Goal: Information Seeking & Learning: Compare options

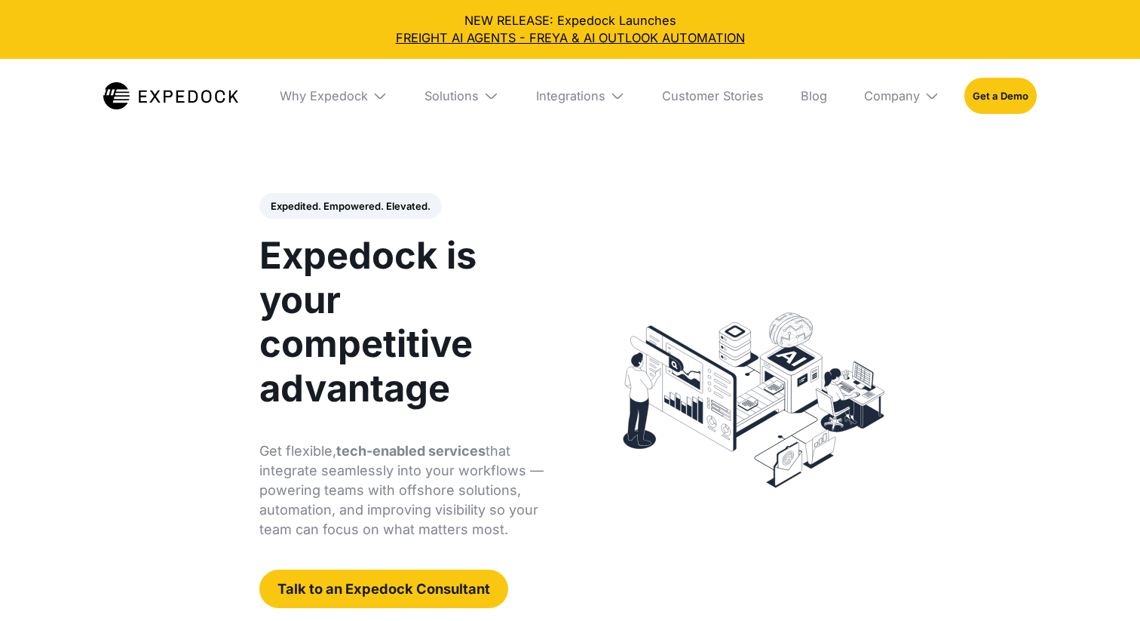
select select
click at [875, 97] on div "Company" at bounding box center [892, 95] width 56 height 15
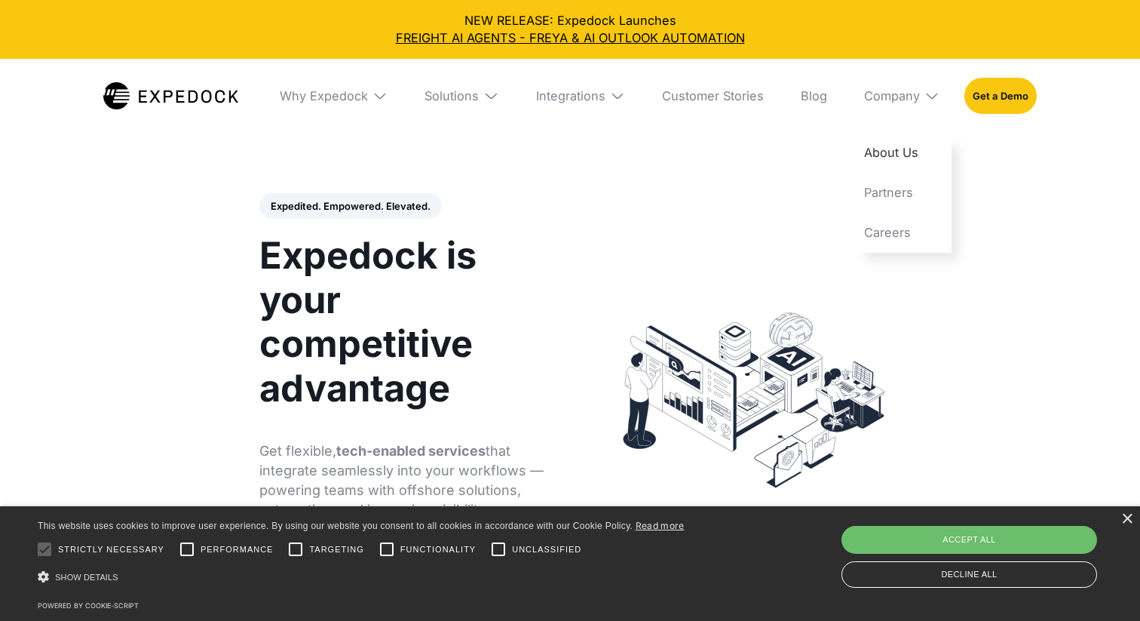
click at [883, 152] on link "About Us" at bounding box center [902, 153] width 100 height 40
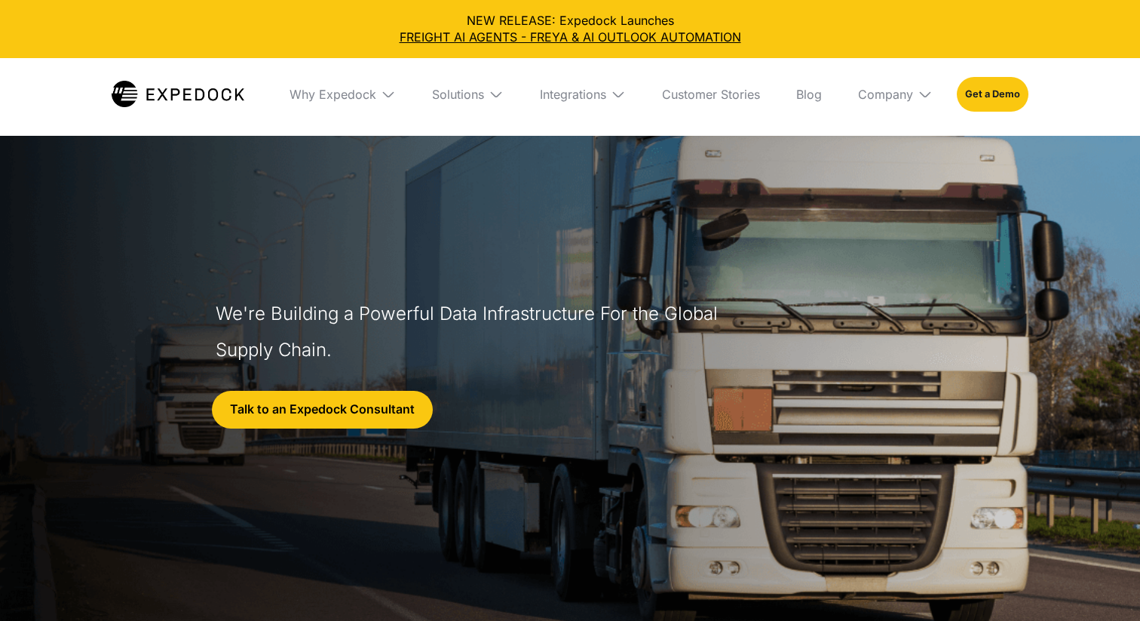
select select
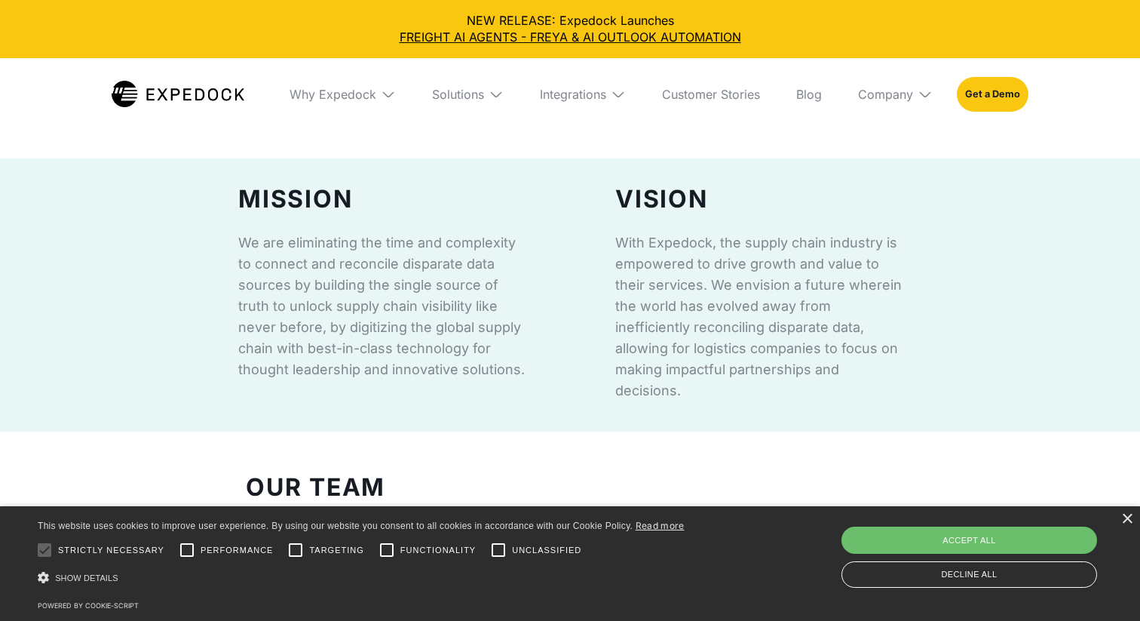
scroll to position [962, 0]
click at [381, 97] on img at bounding box center [388, 94] width 15 height 15
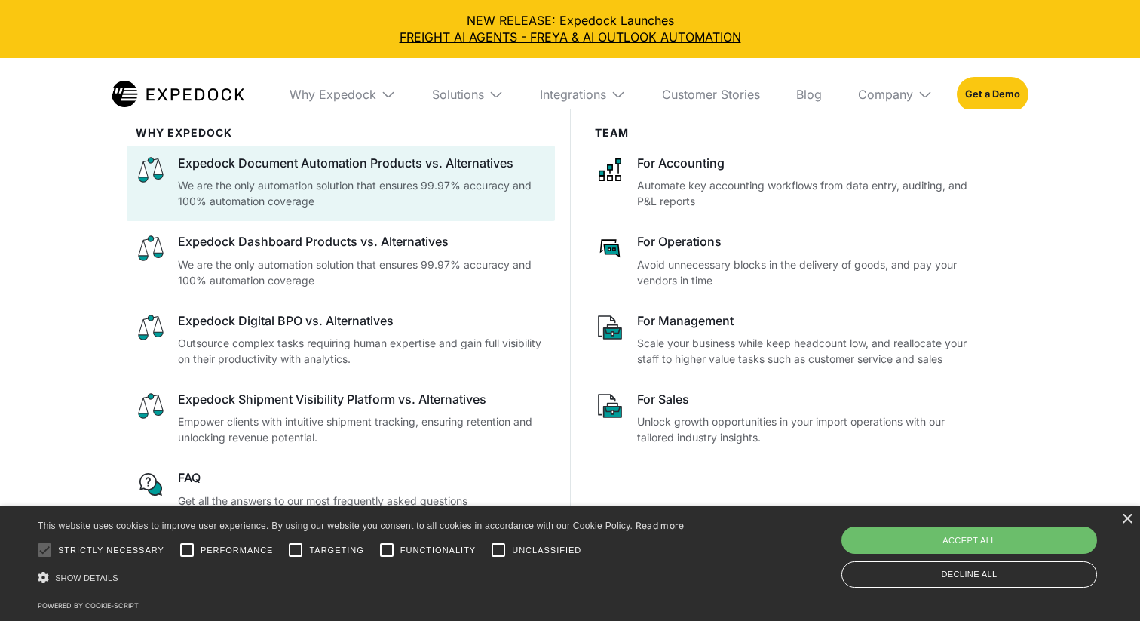
click at [380, 159] on div "Expedock Document Automation Products vs. Alternatives" at bounding box center [362, 163] width 368 height 17
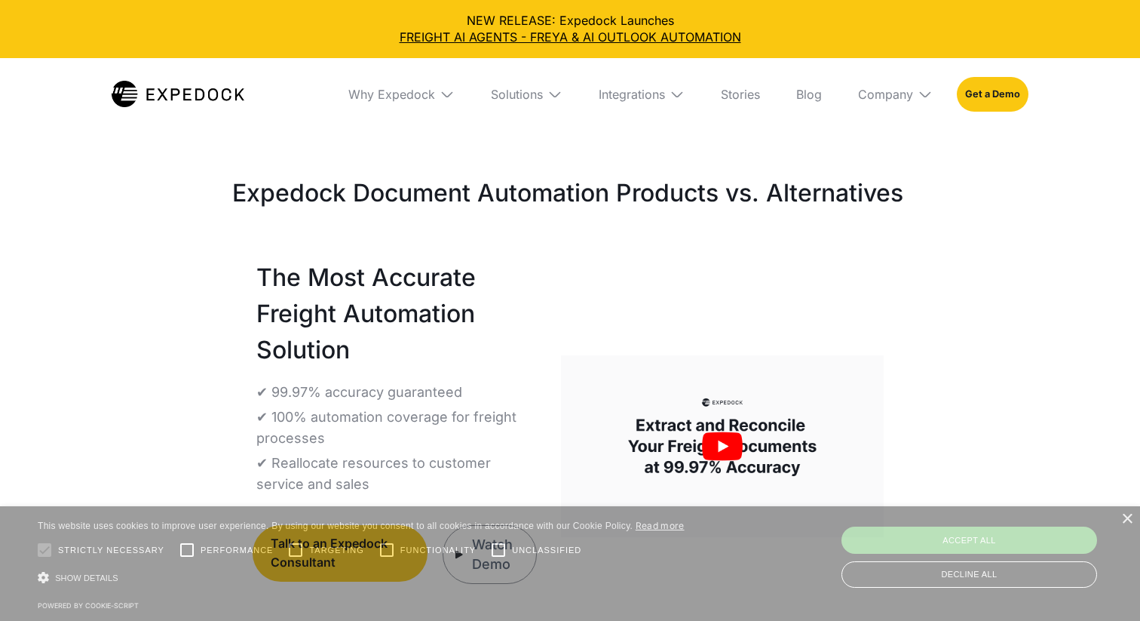
select select
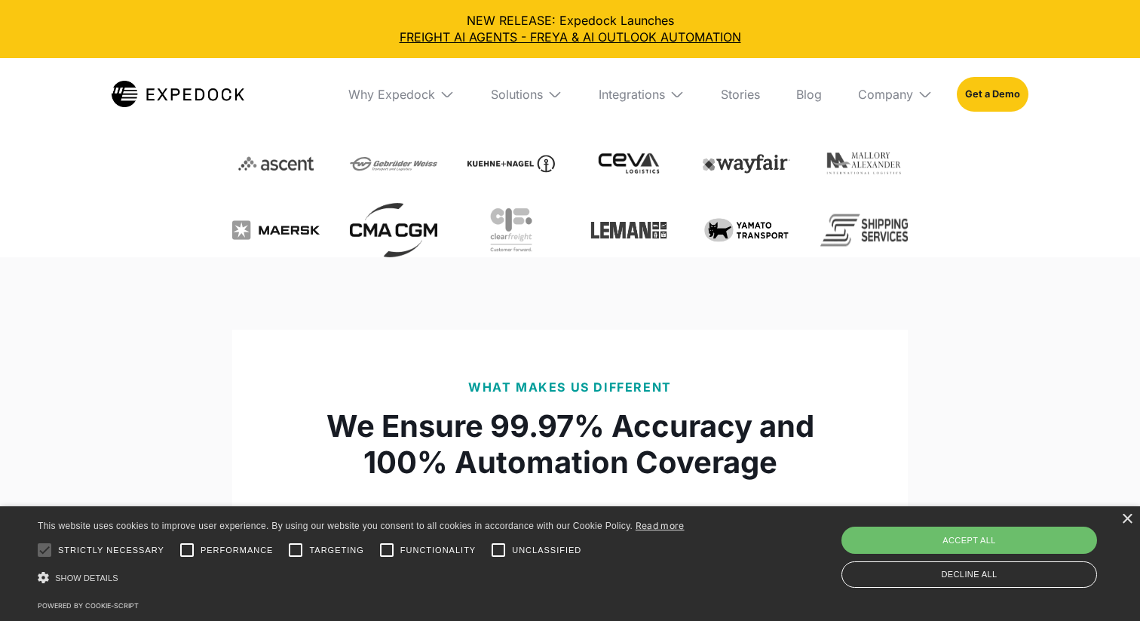
scroll to position [594, 0]
